Goal: Use online tool/utility: Utilize a website feature to perform a specific function

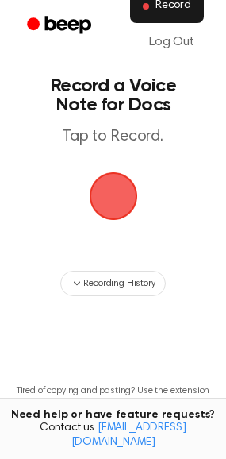
click at [175, 13] on span "Record" at bounding box center [174, 6] width 36 height 14
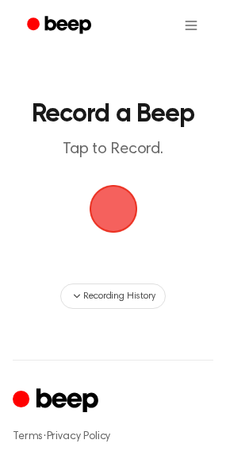
click at [120, 202] on span "button" at bounding box center [113, 209] width 54 height 54
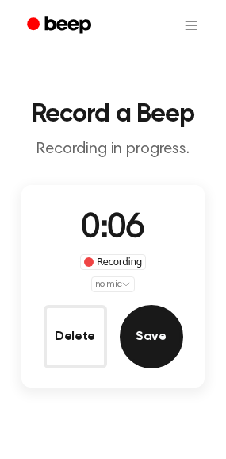
click at [142, 333] on button "Save" at bounding box center [151, 336] width 63 height 63
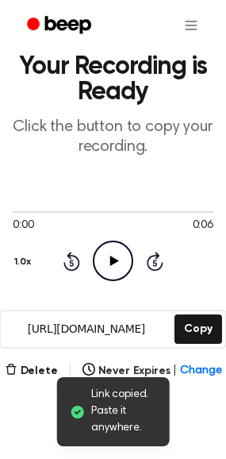
scroll to position [40, 0]
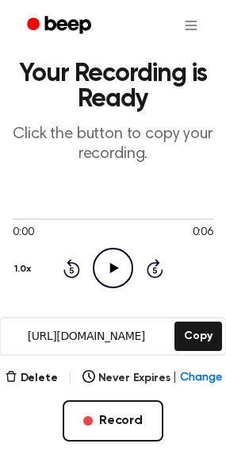
click at [110, 267] on icon "Play Audio" at bounding box center [113, 268] width 40 height 40
click at [117, 271] on icon "Pause Audio" at bounding box center [113, 268] width 40 height 40
click at [117, 271] on icon "Play Audio" at bounding box center [113, 268] width 40 height 40
click at [155, 271] on icon "Skip 5 seconds" at bounding box center [154, 268] width 17 height 21
click at [37, 371] on button "Delete" at bounding box center [31, 378] width 53 height 17
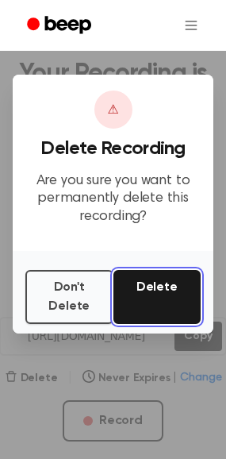
click at [142, 302] on button "Delete" at bounding box center [157, 297] width 88 height 54
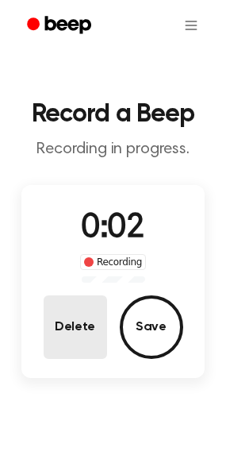
click at [76, 318] on button "Delete" at bounding box center [75, 326] width 63 height 63
